Goal: Information Seeking & Learning: Learn about a topic

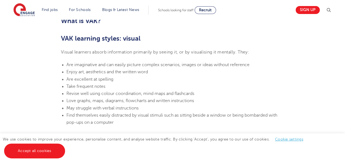
scroll to position [357, 0]
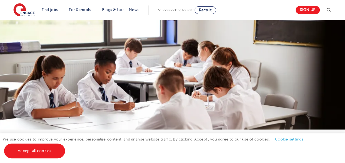
click at [220, 46] on img at bounding box center [172, 106] width 345 height 173
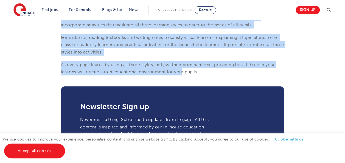
scroll to position [714, 0]
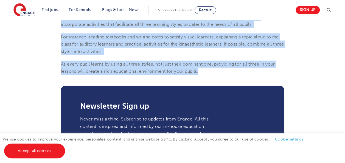
drag, startPoint x: 62, startPoint y: 55, endPoint x: 229, endPoint y: 74, distance: 168.2
copy section "What is VAK? VAK learning styles: visual Visual learners absorb information pri…"
click at [212, 72] on p "As every pupil learns by using all three styles, not just their dominant one, p…" at bounding box center [172, 68] width 223 height 15
